Goal: Task Accomplishment & Management: Complete application form

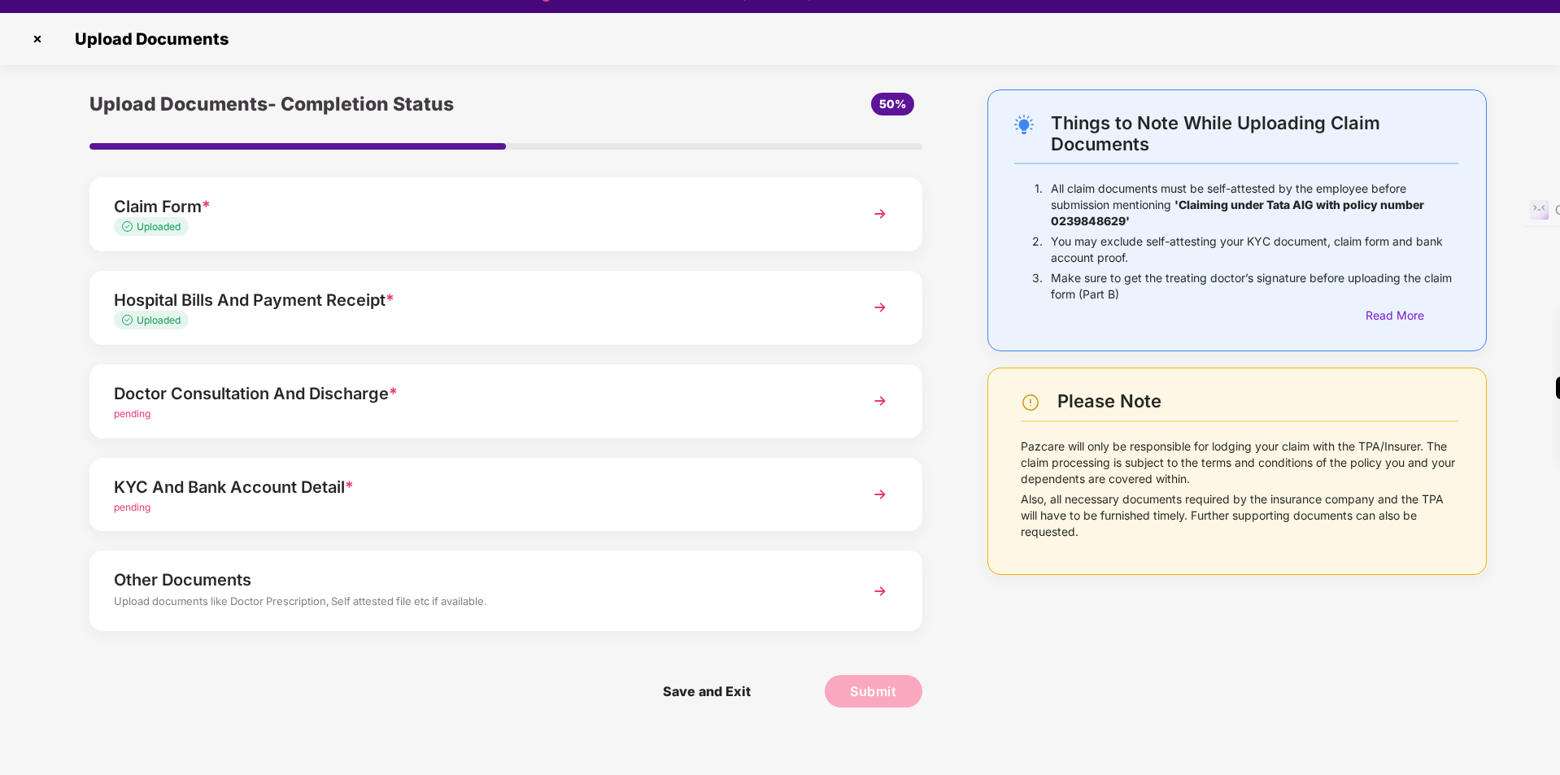
scroll to position [39, 0]
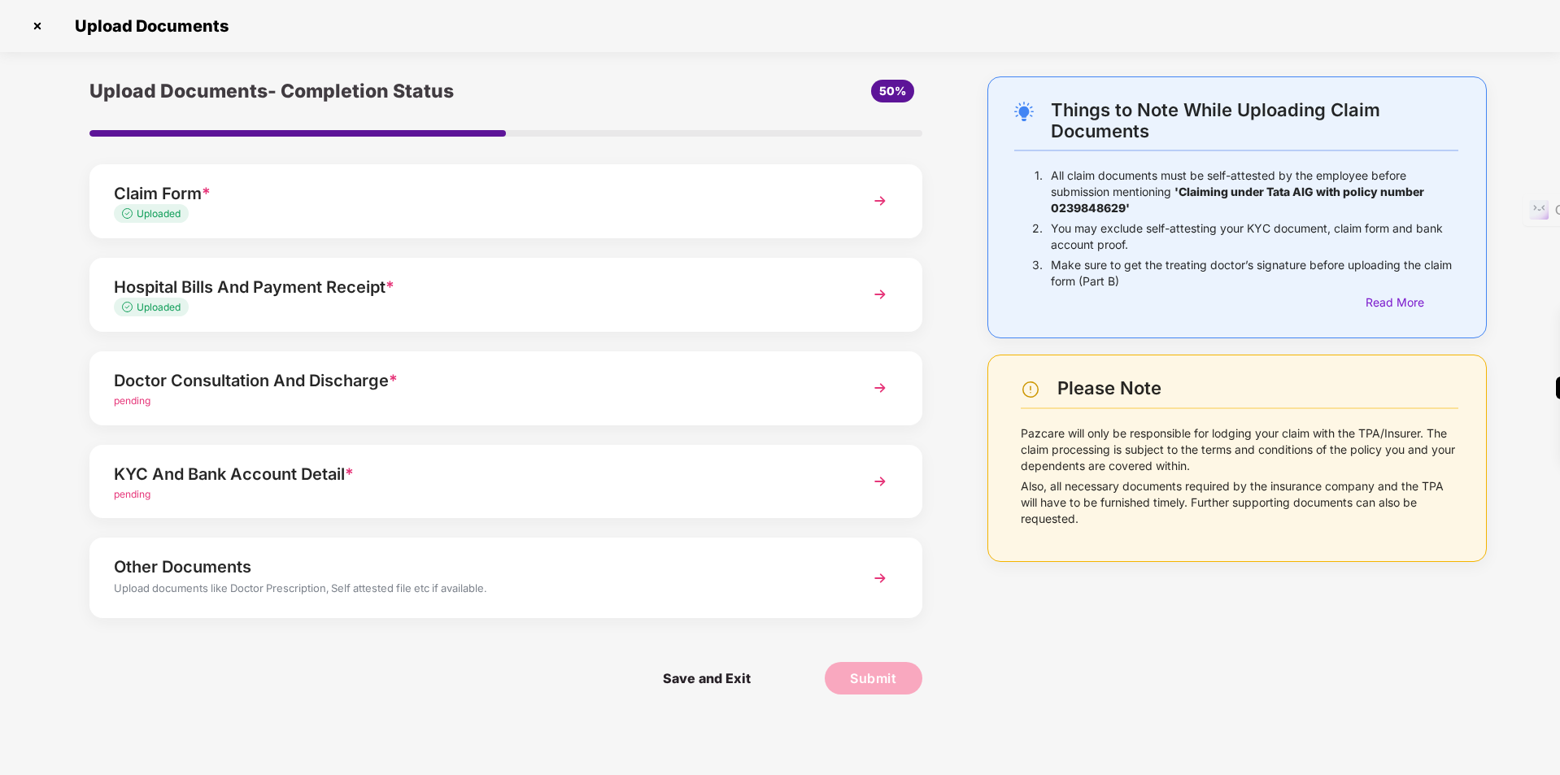
click at [286, 402] on div "pending" at bounding box center [473, 401] width 718 height 15
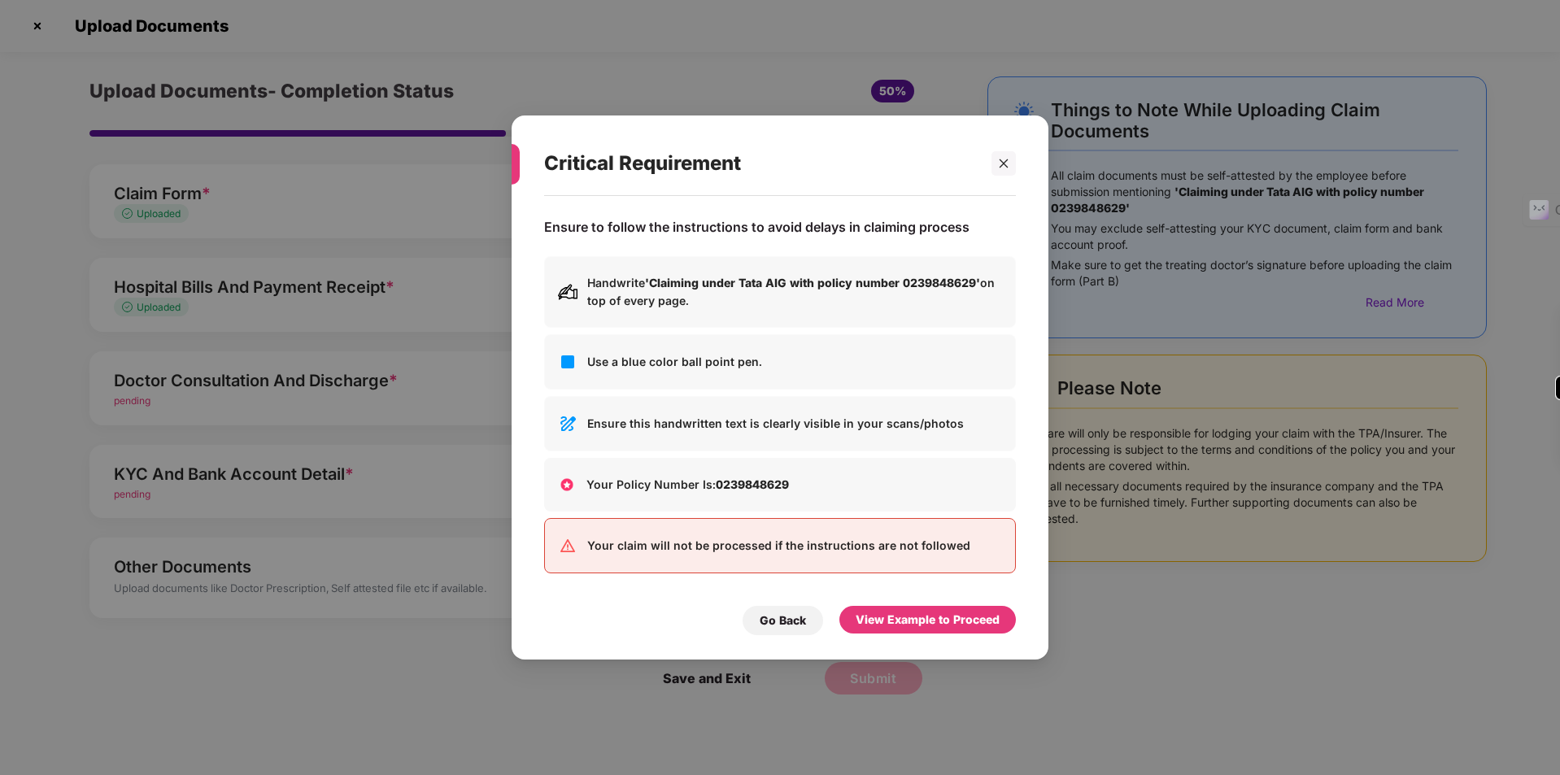
scroll to position [0, 0]
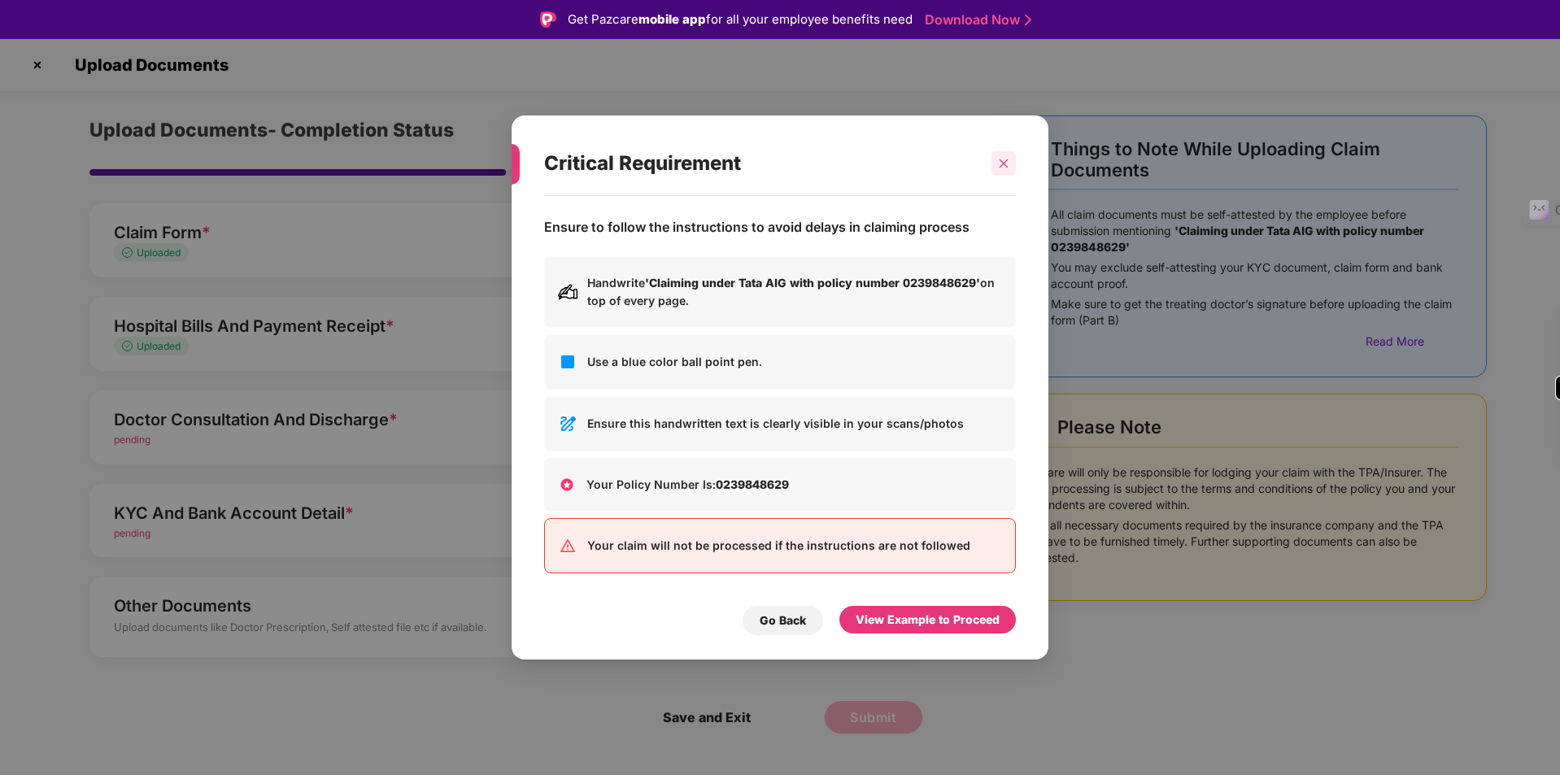
click at [1006, 162] on icon "close" at bounding box center [1003, 163] width 11 height 11
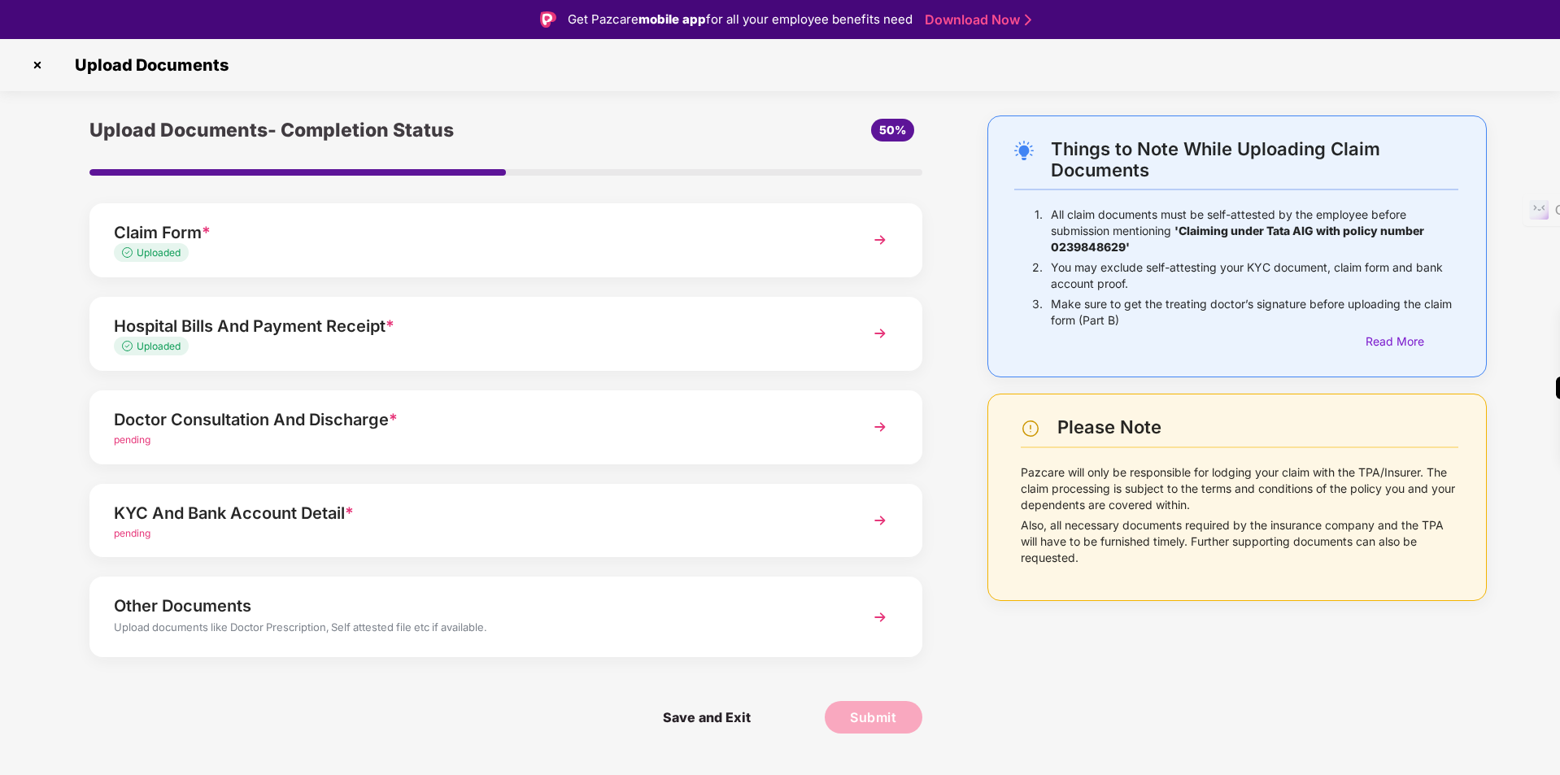
scroll to position [39, 0]
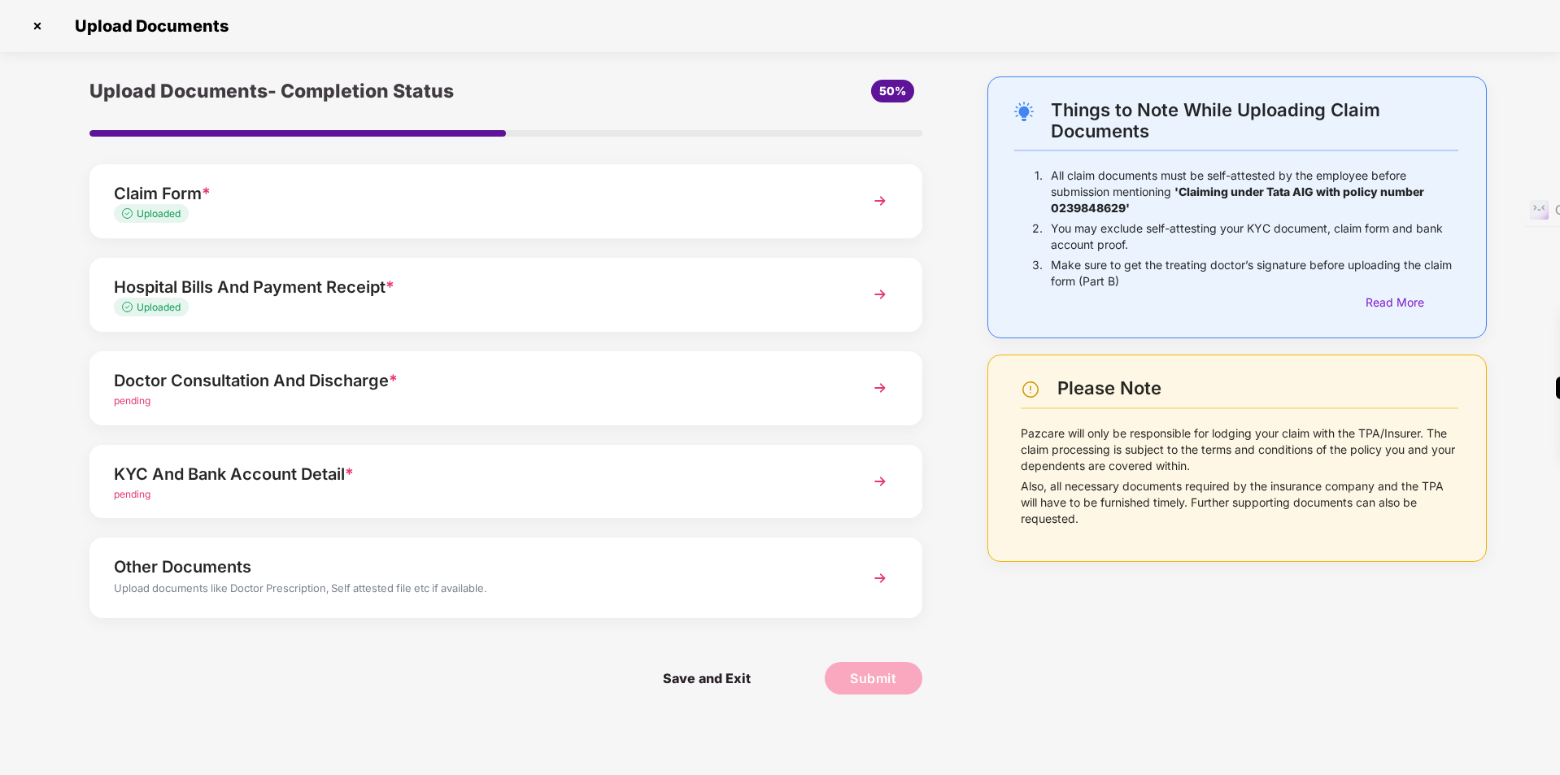
click at [468, 389] on div "Doctor Consultation And Discharge *" at bounding box center [473, 381] width 718 height 26
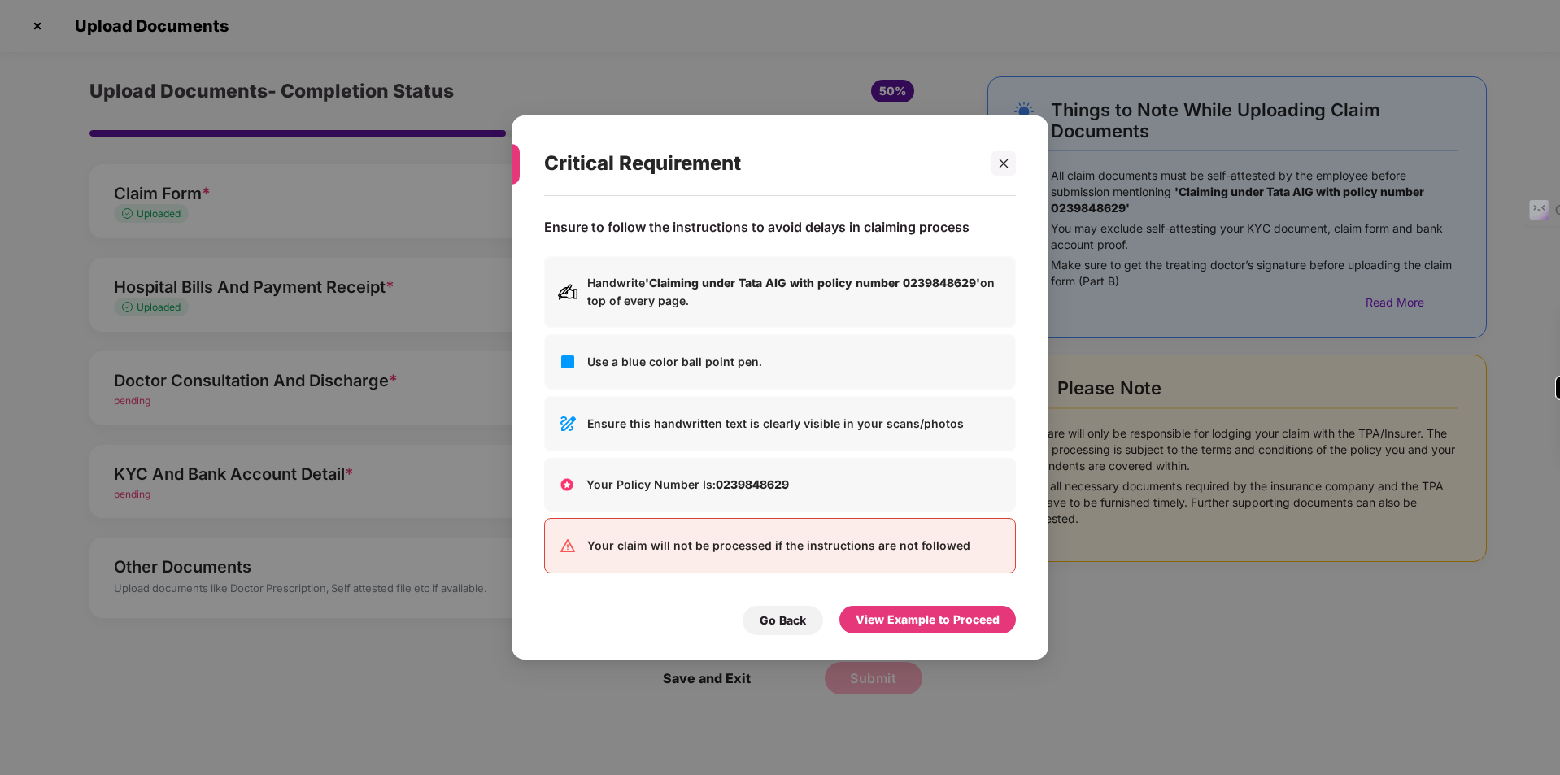
scroll to position [0, 0]
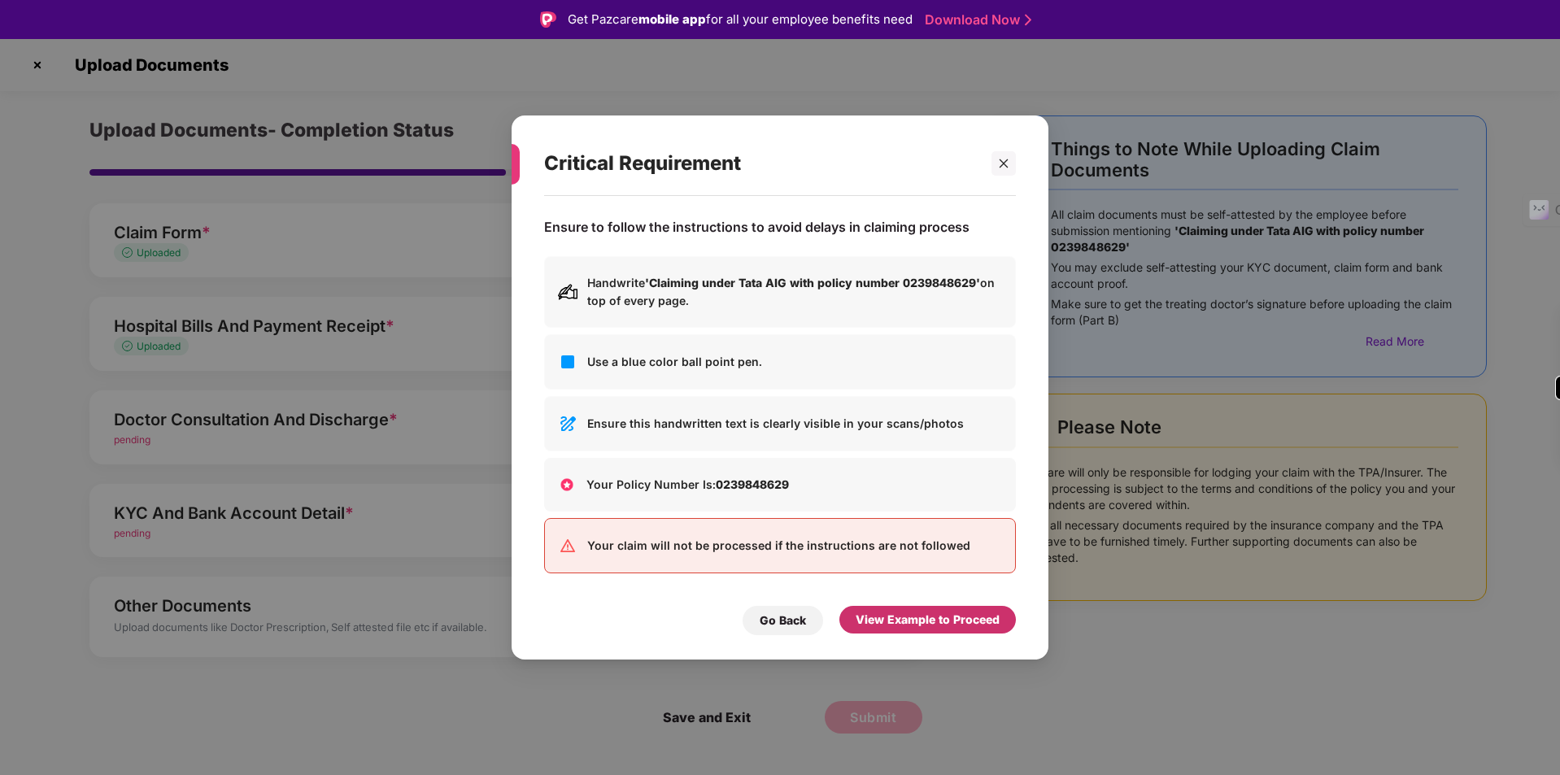
click at [877, 625] on div "View Example to Proceed" at bounding box center [928, 620] width 144 height 18
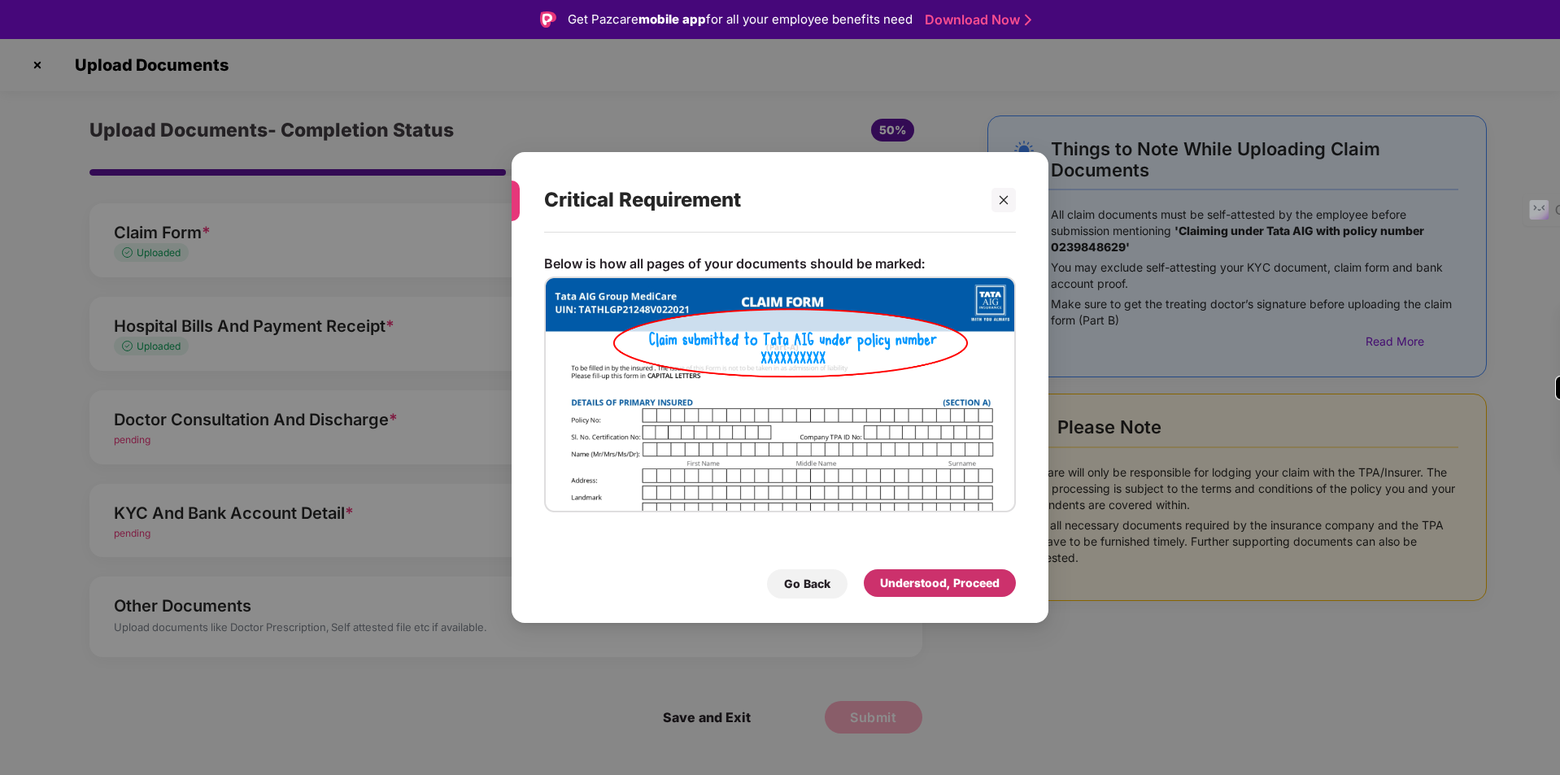
click at [912, 583] on div "Understood, Proceed" at bounding box center [940, 583] width 120 height 18
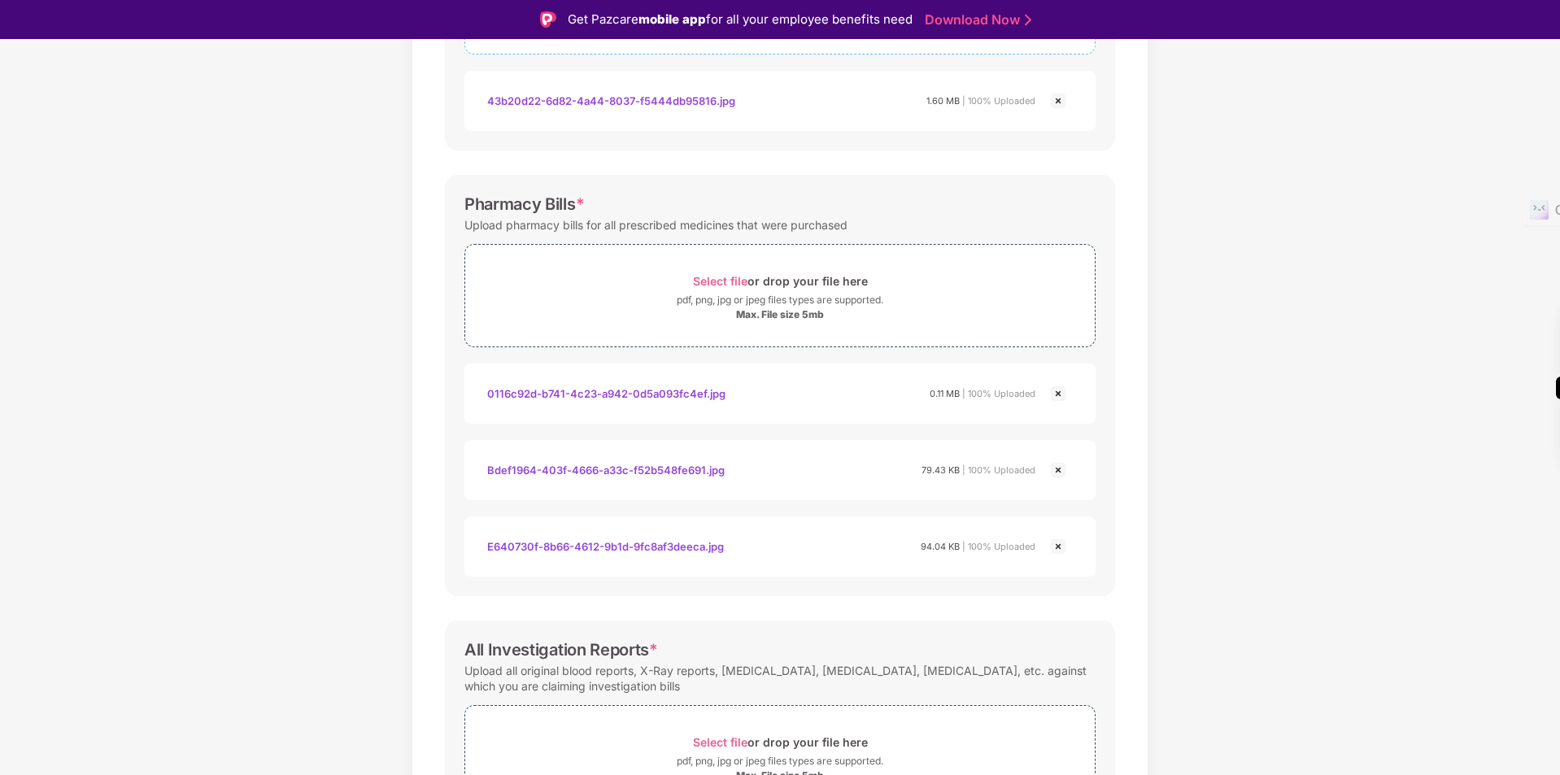
scroll to position [519, 0]
